Goal: Task Accomplishment & Management: Manage account settings

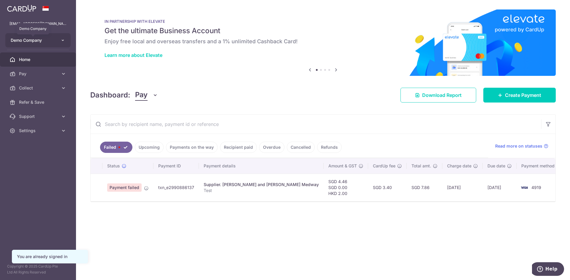
click at [52, 42] on span "Demo Company" at bounding box center [33, 40] width 44 height 6
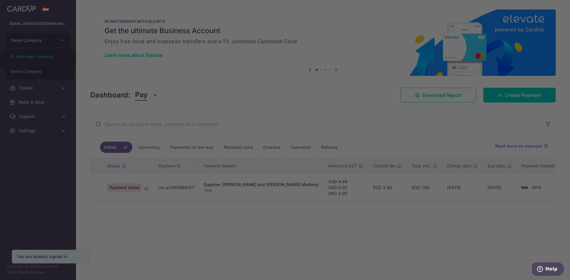
click at [57, 95] on div at bounding box center [287, 141] width 575 height 283
click at [53, 91] on div at bounding box center [287, 141] width 575 height 283
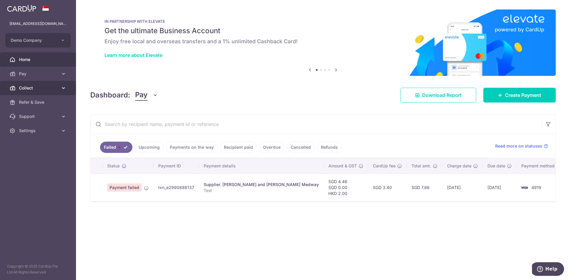
drag, startPoint x: 45, startPoint y: 88, endPoint x: 32, endPoint y: 89, distance: 13.7
click at [32, 89] on span "Collect" at bounding box center [38, 88] width 39 height 6
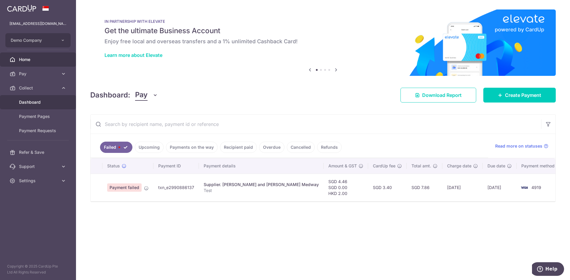
click at [32, 98] on link "Dashboard" at bounding box center [38, 102] width 76 height 14
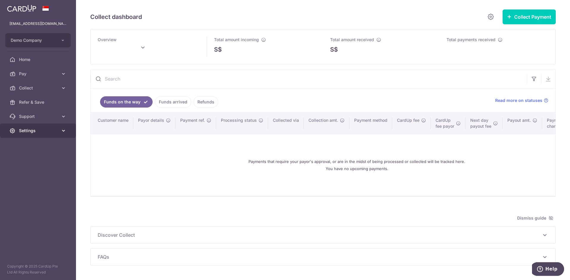
click at [31, 131] on span "Settings" at bounding box center [38, 131] width 39 height 6
click at [33, 159] on span "Logout" at bounding box center [38, 159] width 39 height 6
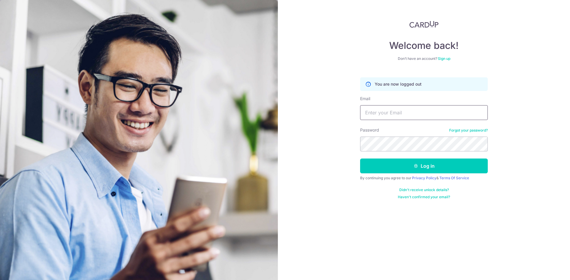
type input "[EMAIL_ADDRESS][DOMAIN_NAME]"
click at [414, 109] on input "[EMAIL_ADDRESS][DOMAIN_NAME]" at bounding box center [424, 112] width 128 height 15
click at [447, 59] on link "Sign up" at bounding box center [444, 58] width 12 height 4
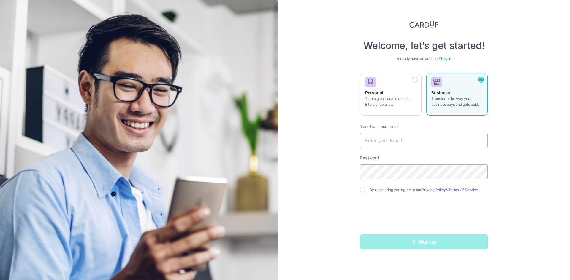
click at [445, 59] on link "Log in" at bounding box center [446, 58] width 10 height 4
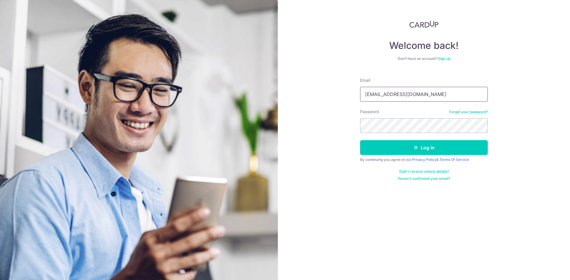
click at [405, 95] on input "junwen@cardup.co" at bounding box center [424, 94] width 128 height 15
type input "[EMAIL_ADDRESS][DOMAIN_NAME]"
click at [411, 145] on button "Log in" at bounding box center [424, 147] width 128 height 15
